Goal: Navigation & Orientation: Find specific page/section

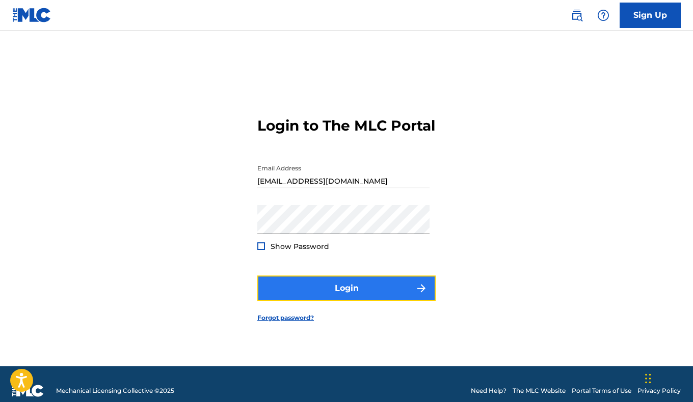
click at [390, 284] on button "Login" at bounding box center [346, 287] width 178 height 25
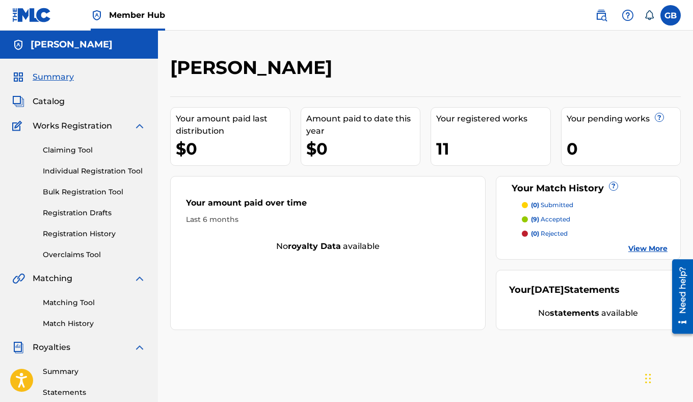
click at [542, 218] on p "(9) accepted" at bounding box center [550, 219] width 39 height 9
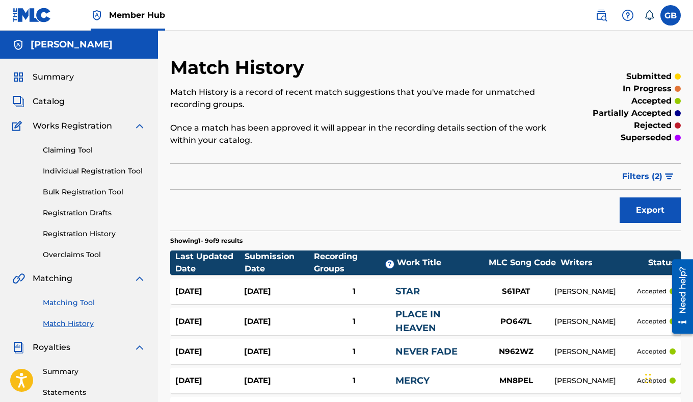
click at [67, 302] on link "Matching Tool" at bounding box center [94, 302] width 103 height 11
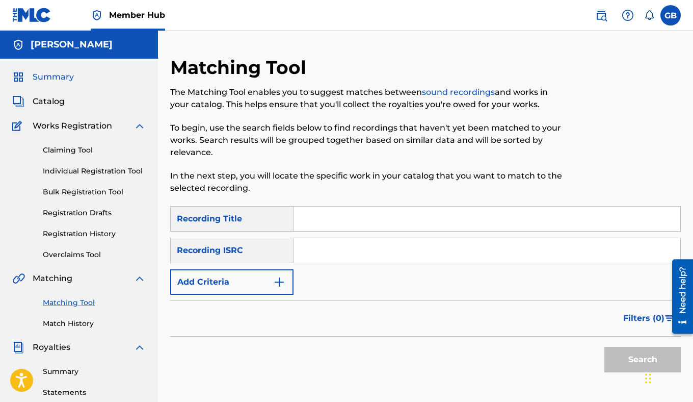
click at [56, 79] on span "Summary" at bounding box center [53, 77] width 41 height 12
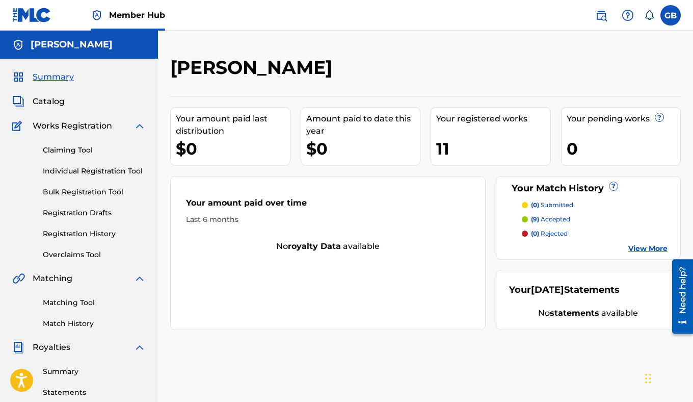
click at [61, 346] on span "Royalties" at bounding box center [52, 347] width 38 height 12
click at [62, 372] on link "Summary" at bounding box center [94, 371] width 103 height 11
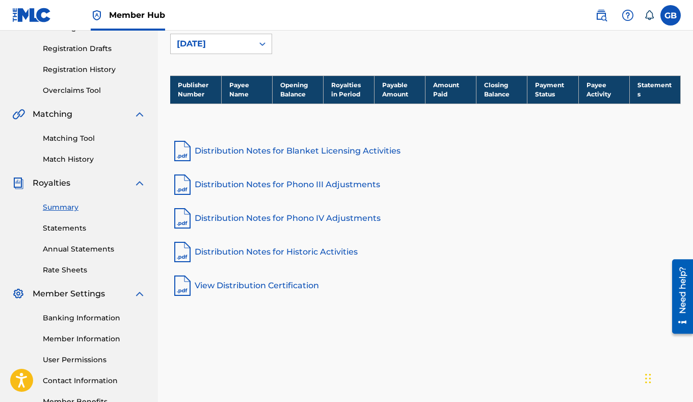
scroll to position [174, 0]
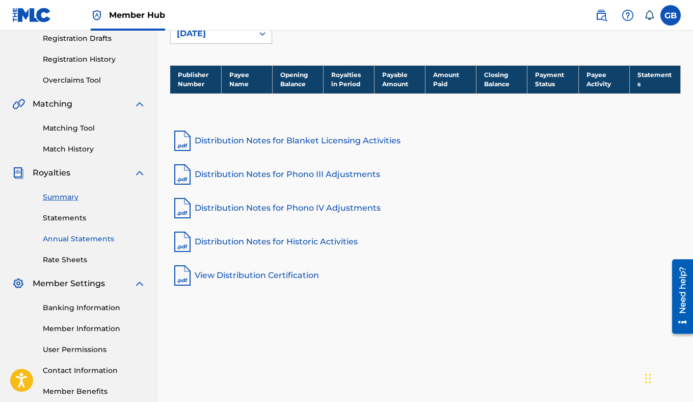
click at [65, 242] on link "Annual Statements" at bounding box center [94, 238] width 103 height 11
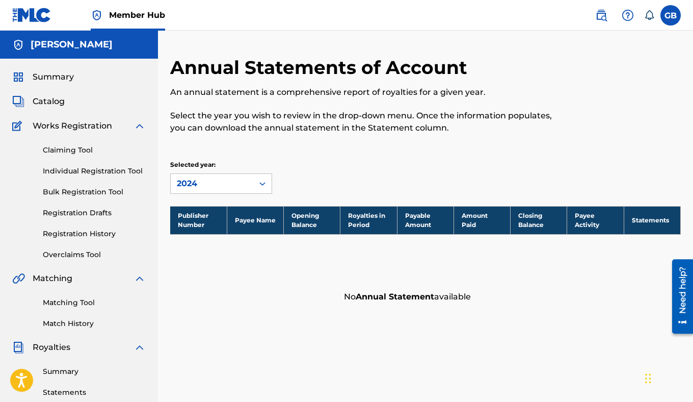
click at [52, 276] on span "Matching" at bounding box center [53, 278] width 40 height 12
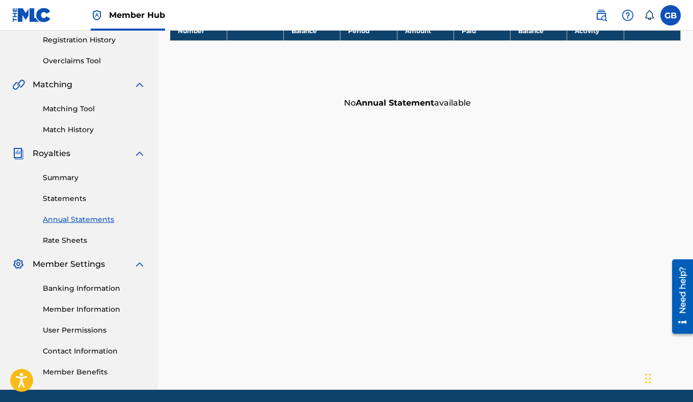
scroll to position [196, 0]
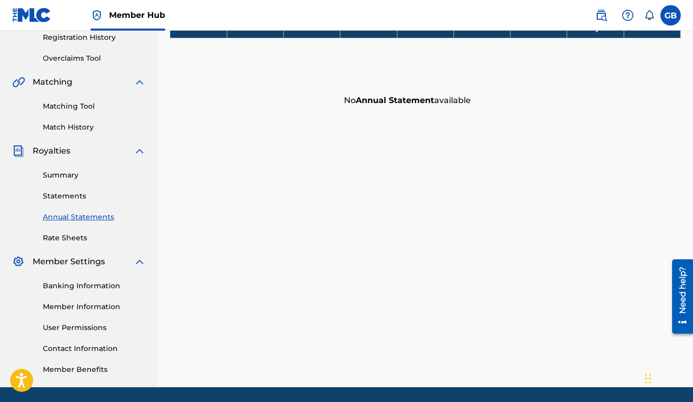
click at [138, 152] on img at bounding box center [140, 151] width 12 height 12
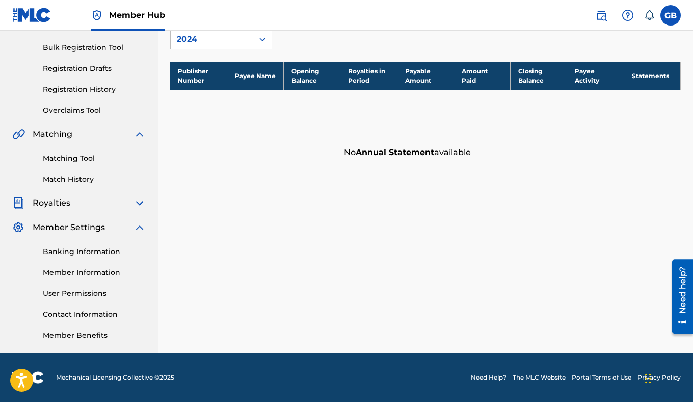
scroll to position [0, 0]
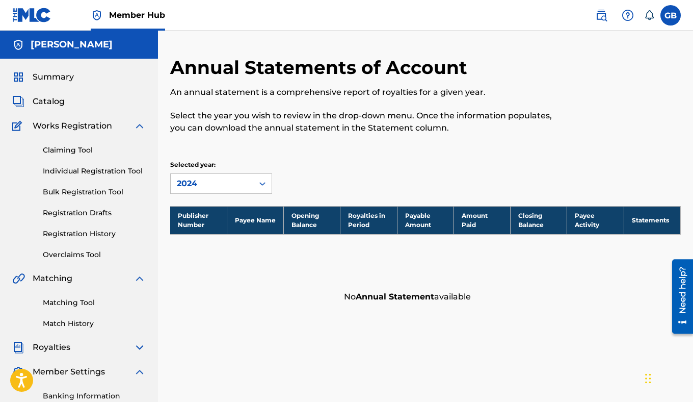
click at [62, 347] on span "Royalties" at bounding box center [52, 347] width 38 height 12
click at [138, 346] on img at bounding box center [140, 347] width 12 height 12
click at [77, 373] on link "Summary" at bounding box center [94, 371] width 103 height 11
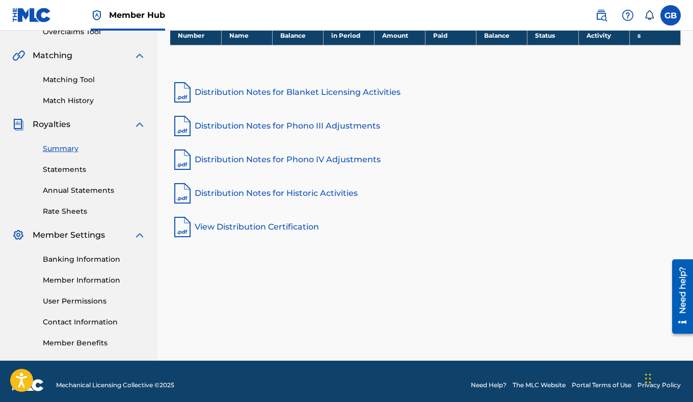
scroll to position [226, 0]
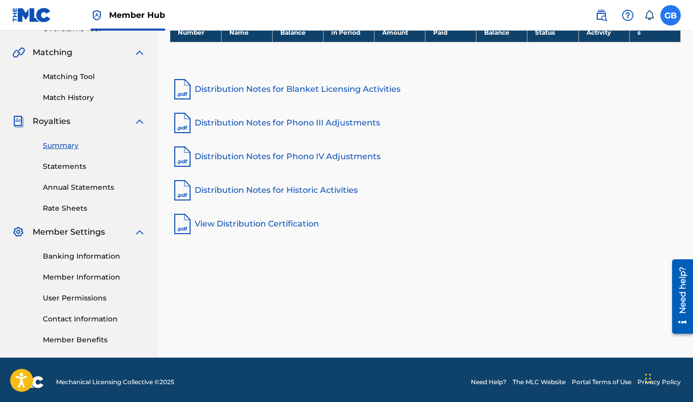
click at [672, 13] on label at bounding box center [670, 15] width 20 height 20
click at [671, 15] on input "GB [PERSON_NAME] [EMAIL_ADDRESS][DOMAIN_NAME] Notification Preferences Profile …" at bounding box center [671, 15] width 0 height 0
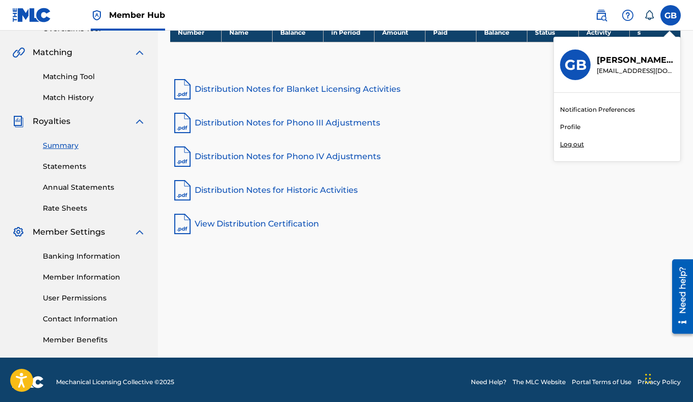
click at [573, 145] on p "Log out" at bounding box center [572, 144] width 24 height 9
click at [671, 15] on input "GB [PERSON_NAME] [EMAIL_ADDRESS][DOMAIN_NAME] Notification Preferences Profile …" at bounding box center [671, 15] width 0 height 0
